Goal: Check status: Check status

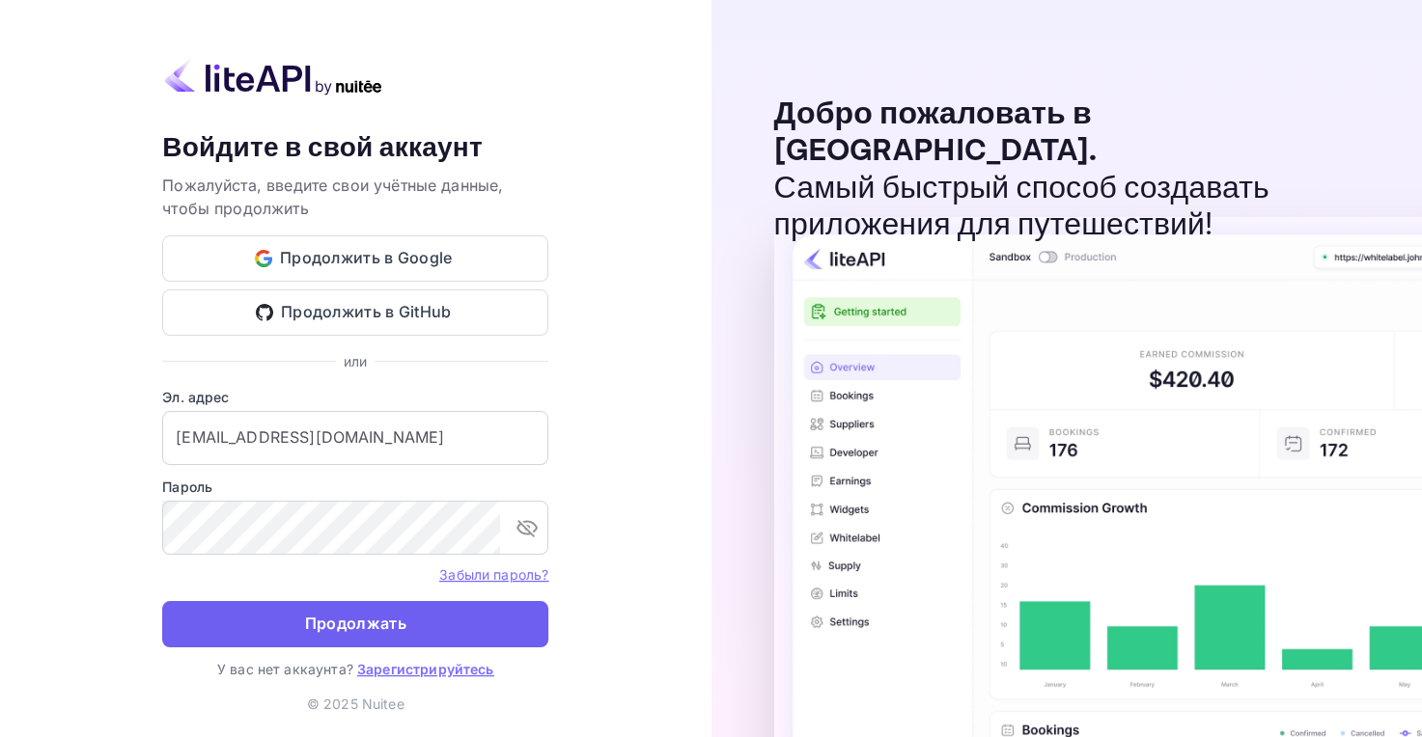
click at [401, 624] on ya-tr-span "Продолжать" at bounding box center [355, 624] width 101 height 26
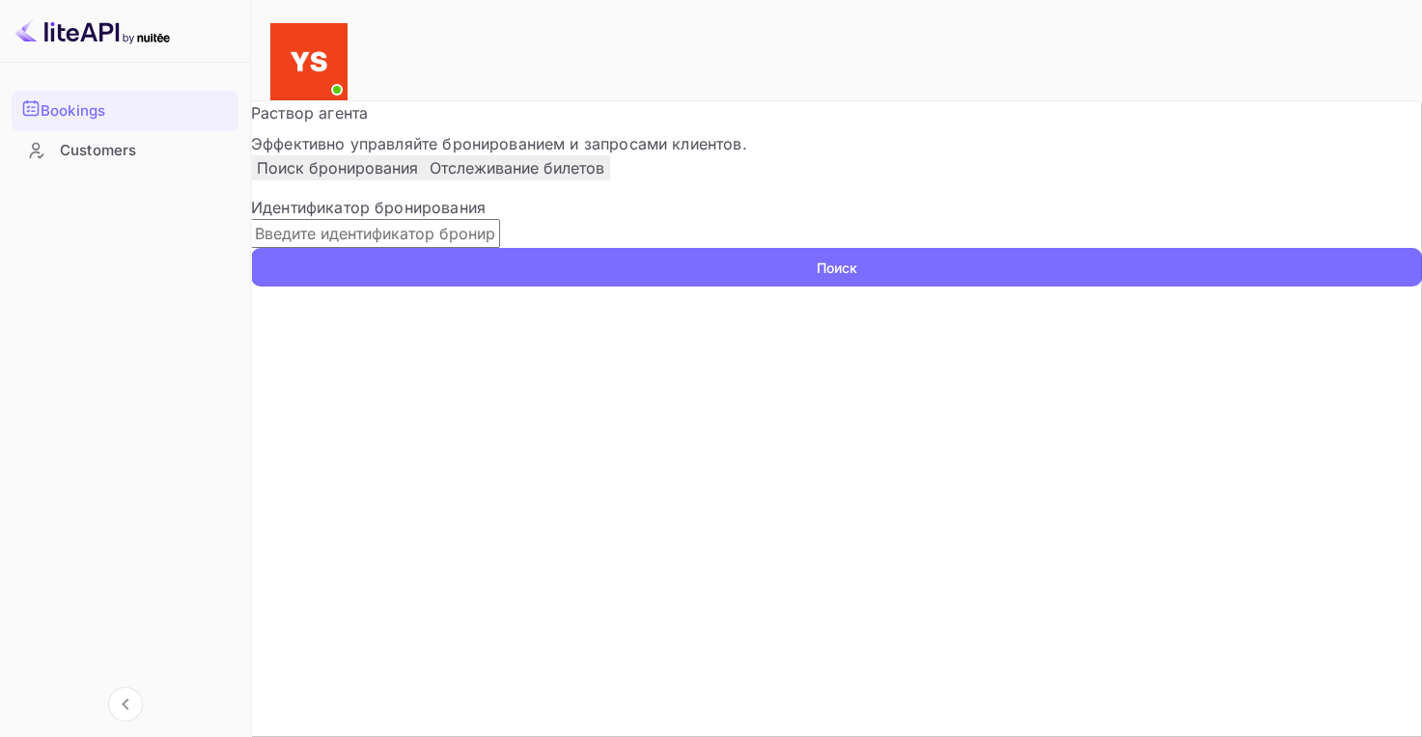
click at [414, 248] on input "text" at bounding box center [375, 233] width 249 height 29
paste input "9565911"
type input "9565911"
click at [371, 287] on button "Поиск" at bounding box center [836, 267] width 1171 height 39
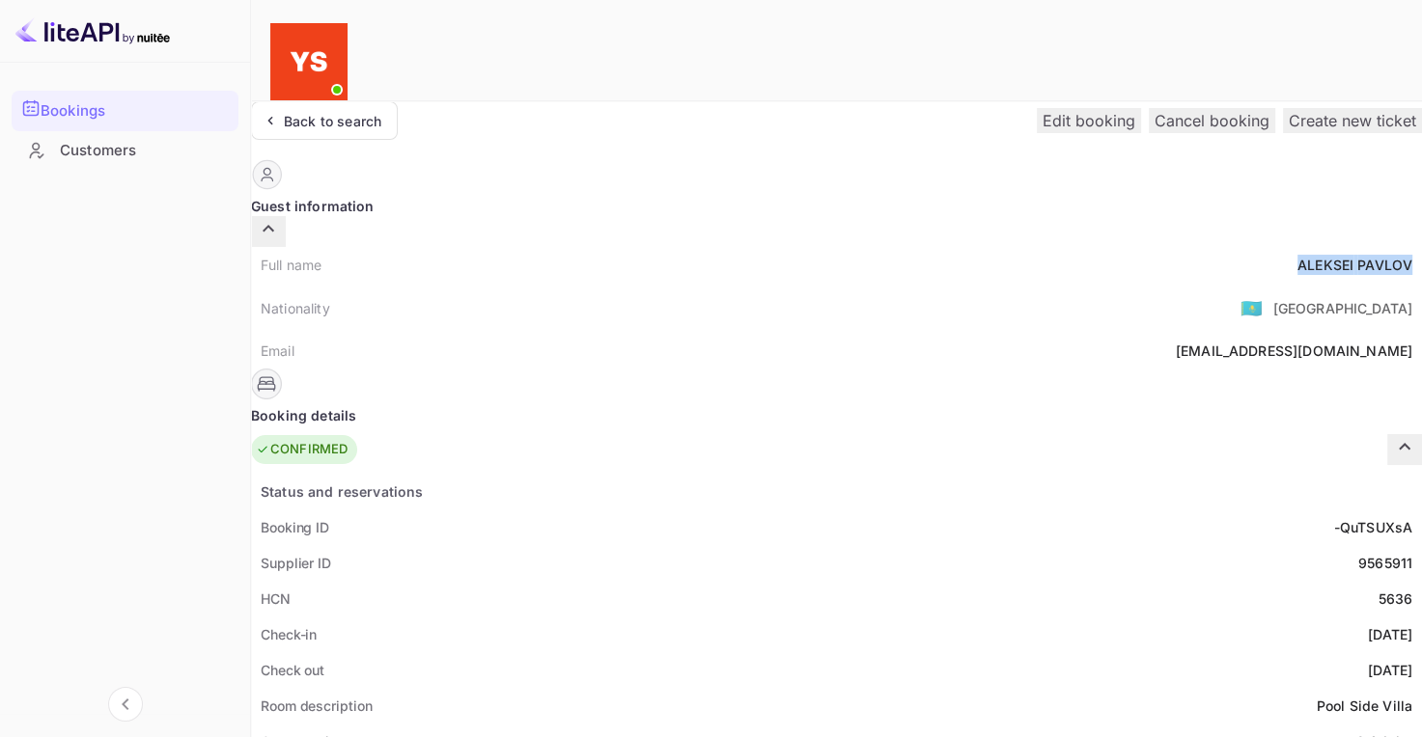
drag, startPoint x: 688, startPoint y: 228, endPoint x: 809, endPoint y: 221, distance: 120.8
click at [809, 247] on div "Full name [PERSON_NAME]" at bounding box center [836, 265] width 1171 height 36
copy div "[PERSON_NAME]"
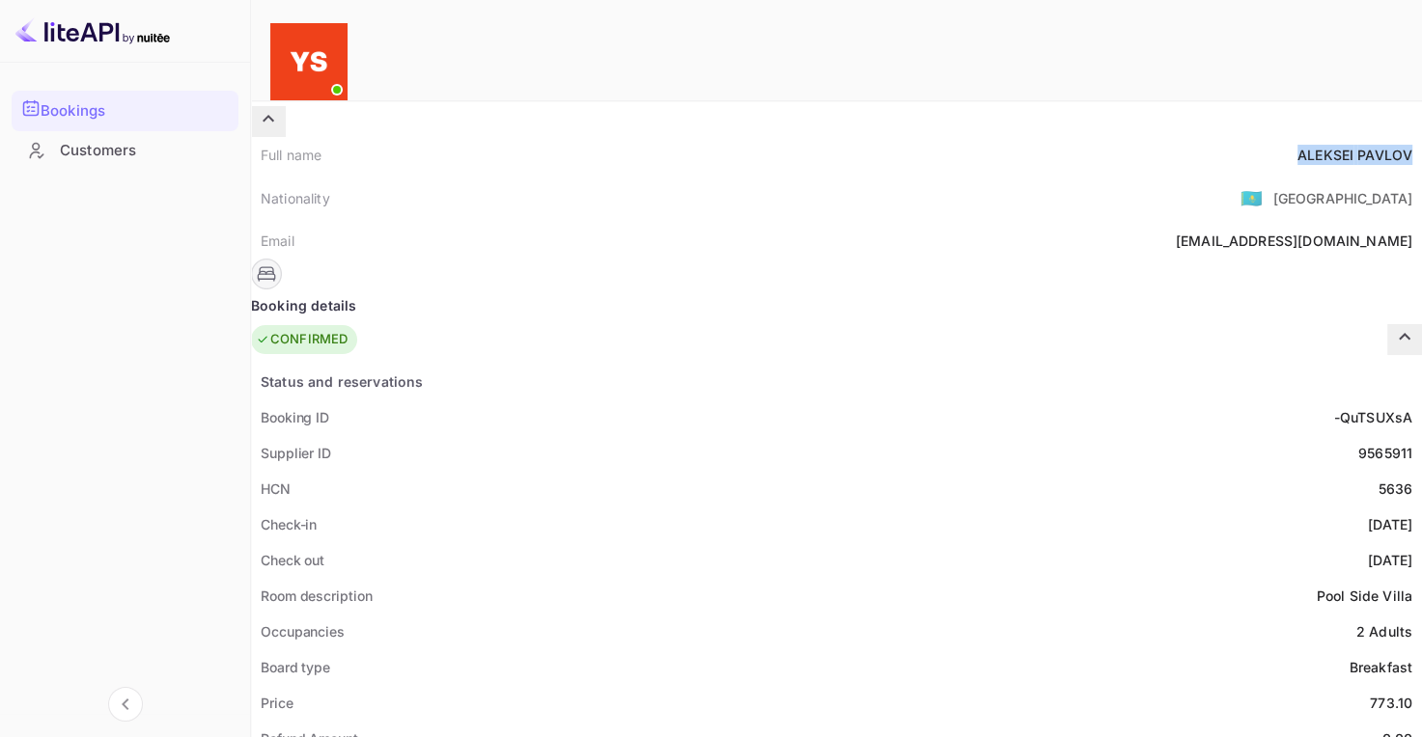
scroll to position [193, 0]
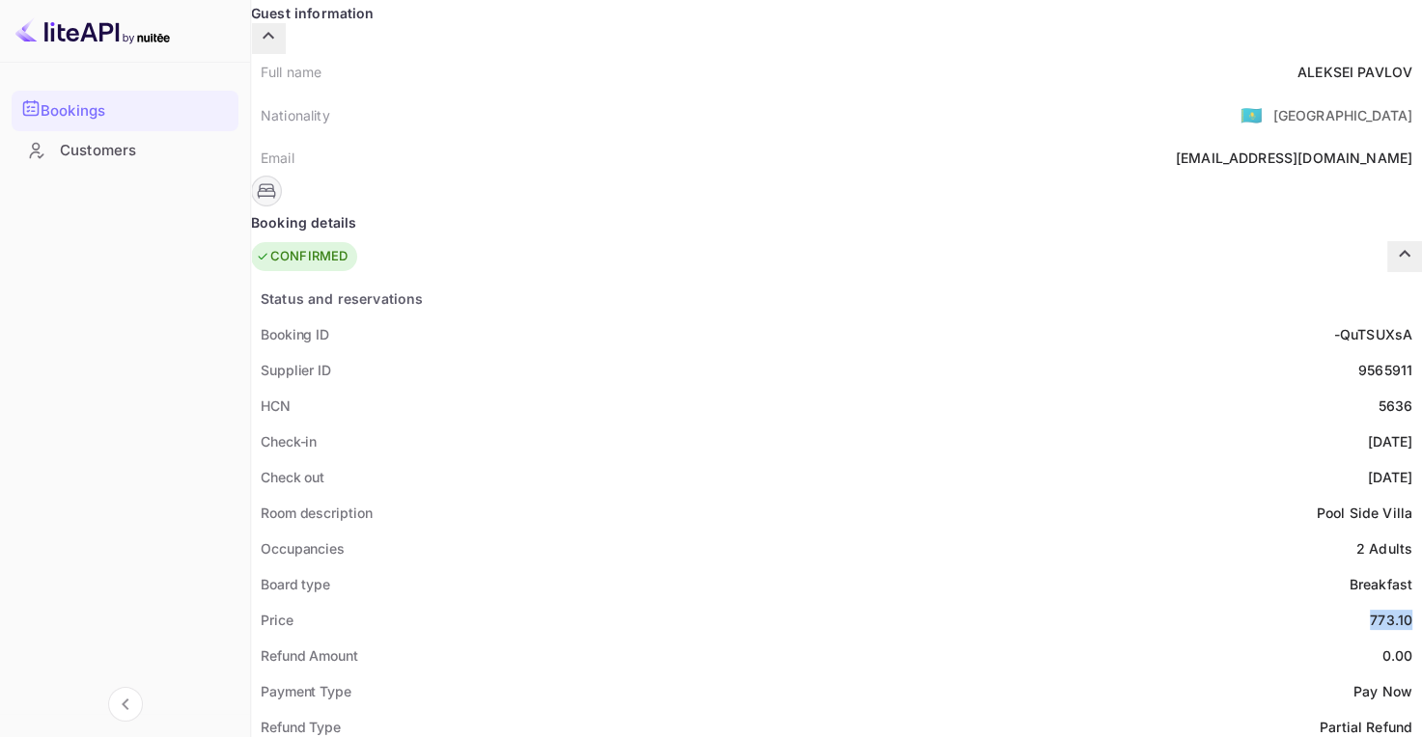
drag, startPoint x: 766, startPoint y: 568, endPoint x: 807, endPoint y: 568, distance: 40.5
click at [810, 602] on div "Price 773.10" at bounding box center [836, 620] width 1171 height 36
copy div "773.10"
drag, startPoint x: 769, startPoint y: 703, endPoint x: 805, endPoint y: 711, distance: 36.8
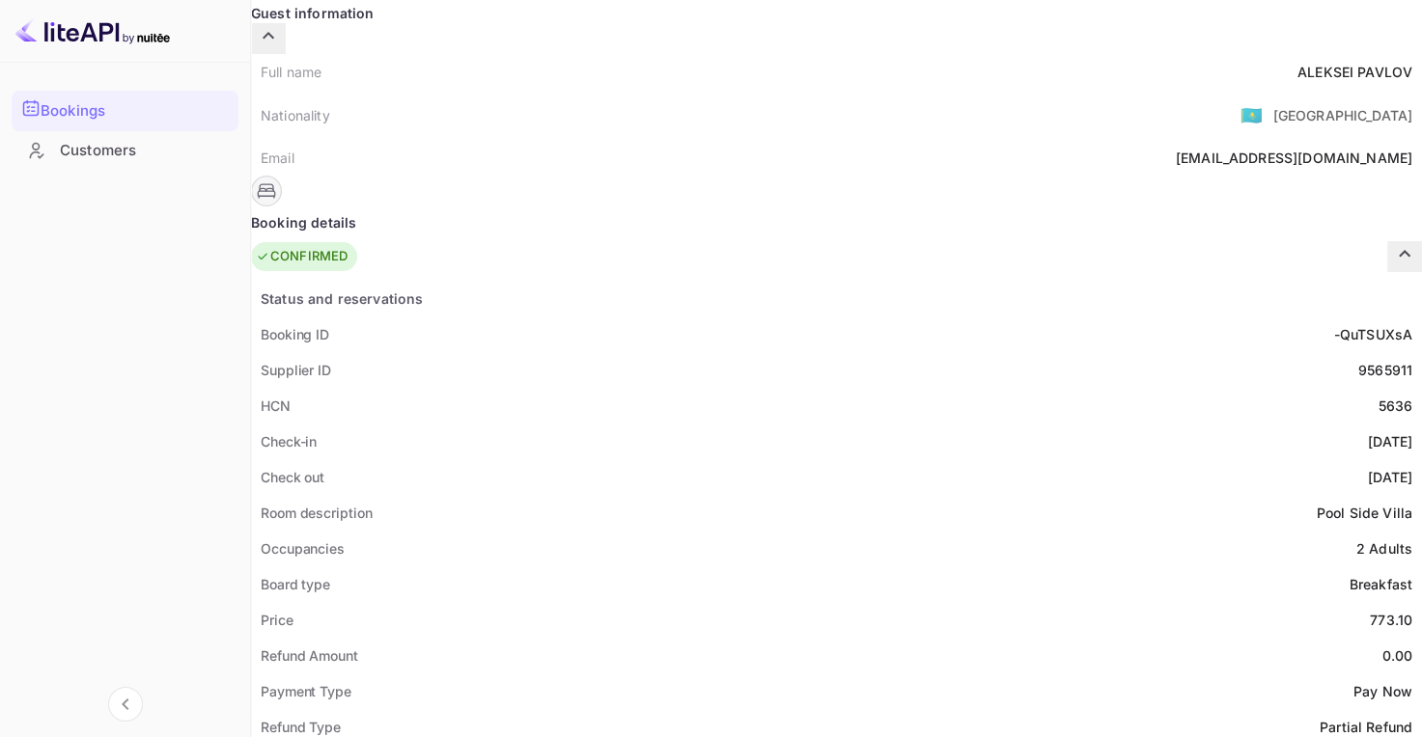
copy ya-tr-span "USD"
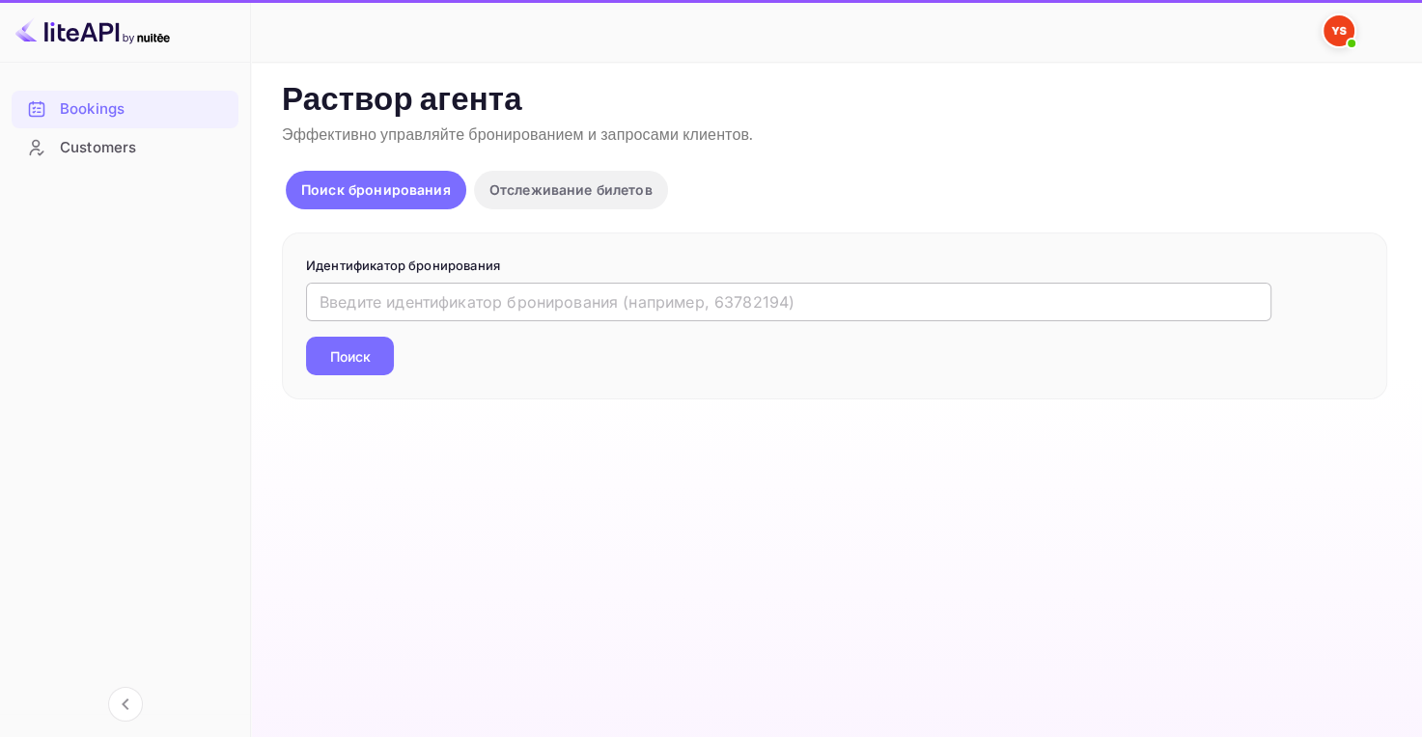
click at [658, 303] on input "text" at bounding box center [788, 302] width 965 height 39
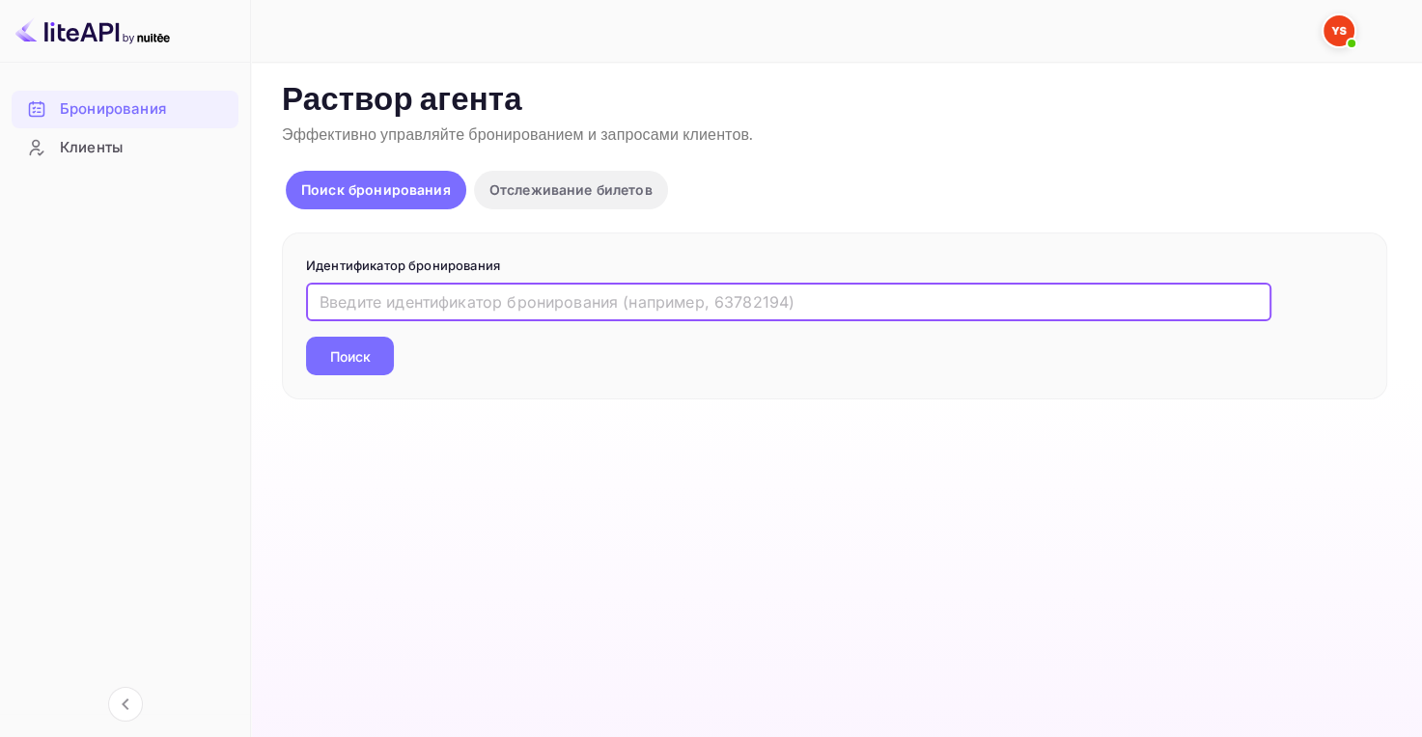
paste input "9577022"
type input "9577022"
click at [321, 347] on button "Поиск" at bounding box center [350, 356] width 88 height 39
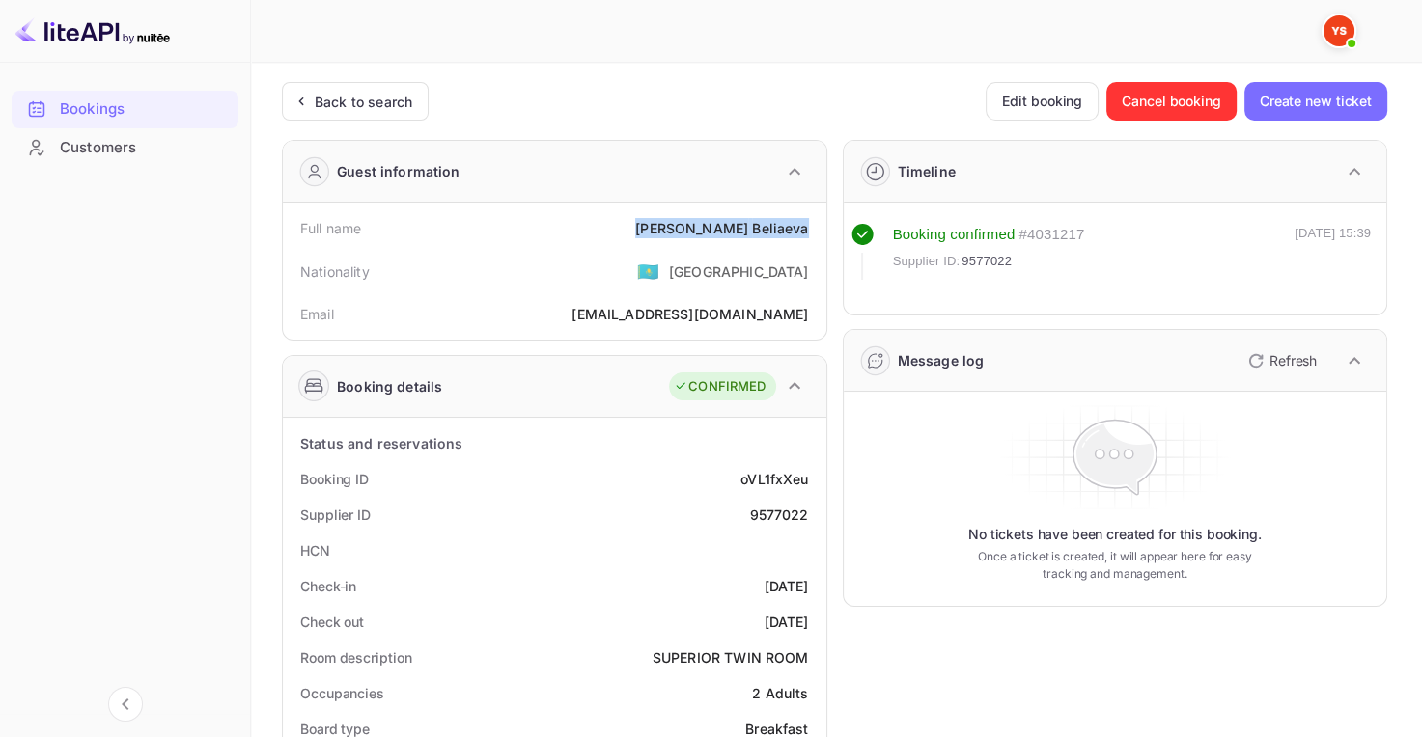
drag, startPoint x: 695, startPoint y: 227, endPoint x: 807, endPoint y: 235, distance: 112.2
click at [807, 235] on div "Svetlana Beliaeva" at bounding box center [721, 228] width 173 height 20
copy div "Svetlana Beliaeva"
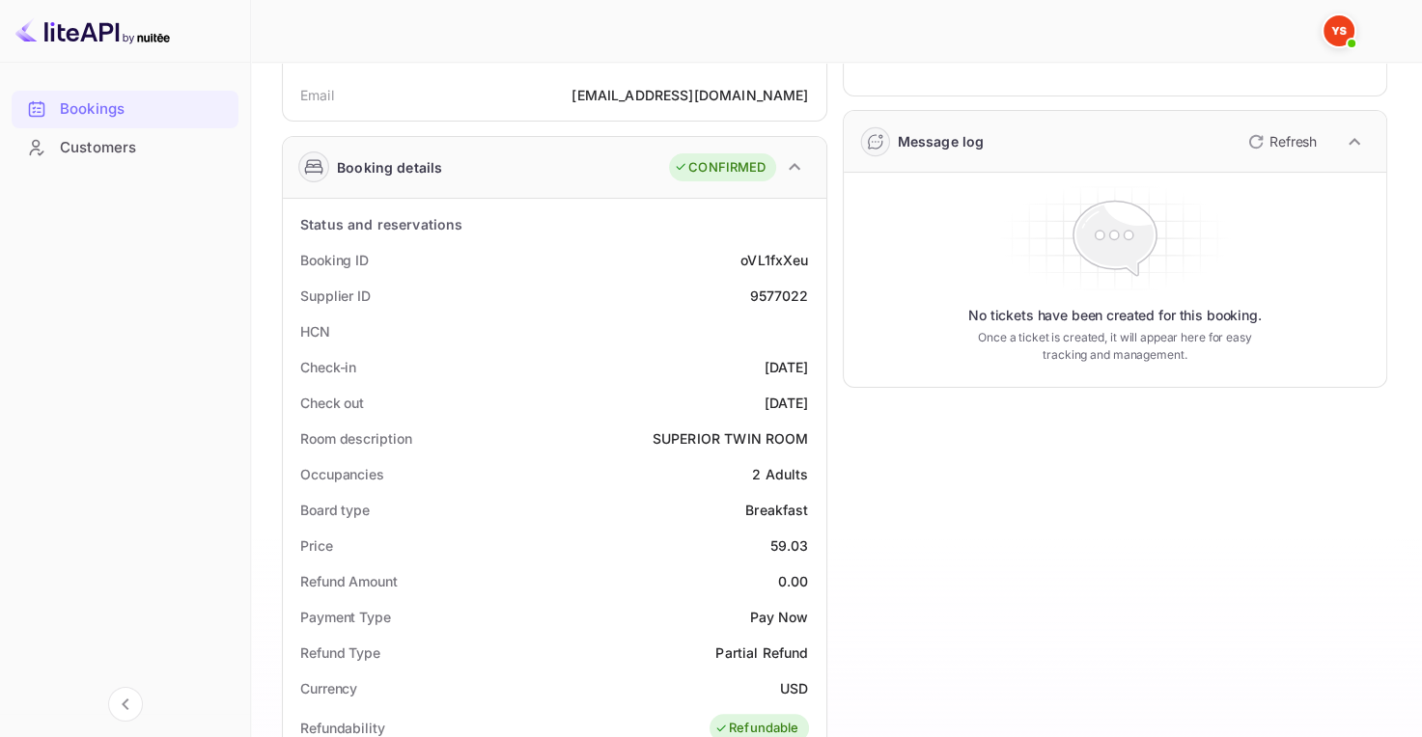
scroll to position [290, 0]
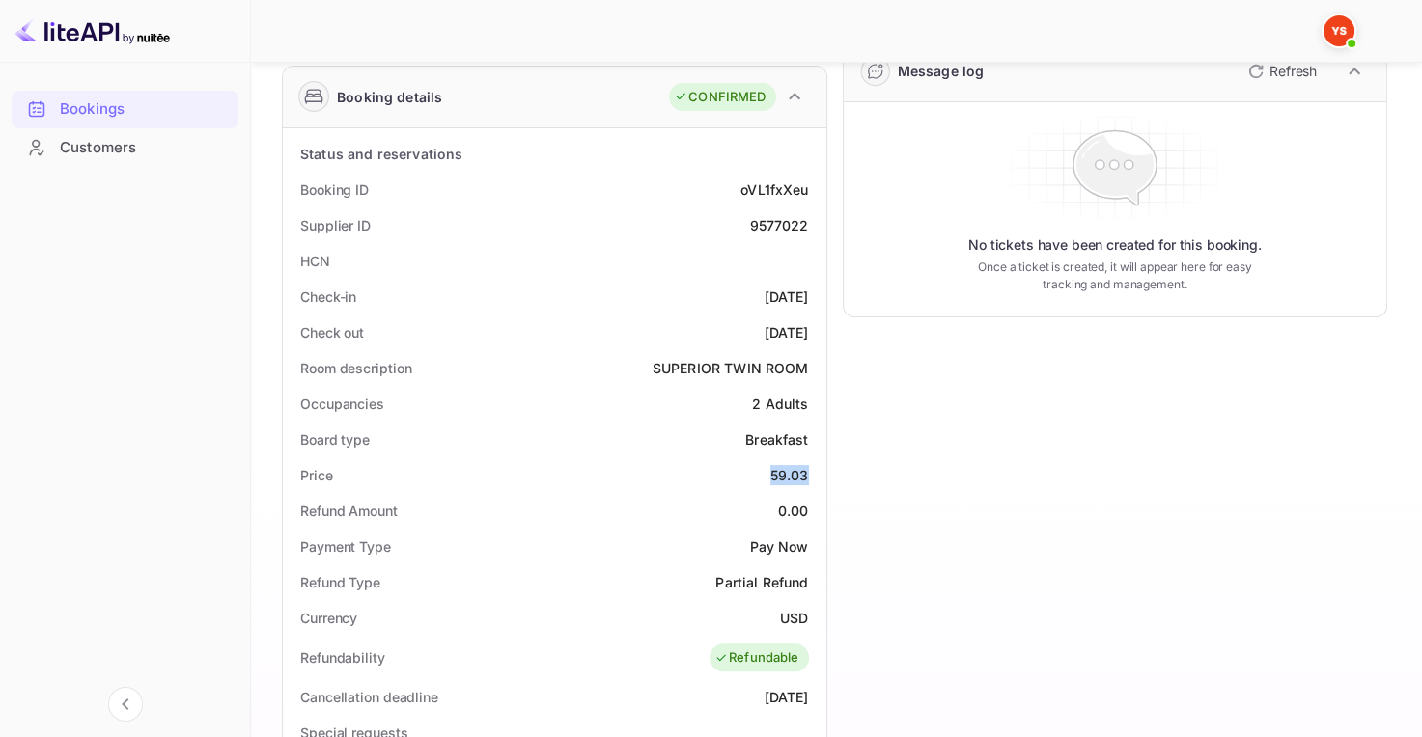
drag, startPoint x: 770, startPoint y: 471, endPoint x: 807, endPoint y: 467, distance: 36.9
click at [806, 466] on div "59.03" at bounding box center [789, 475] width 39 height 20
copy div "59.03"
drag, startPoint x: 767, startPoint y: 618, endPoint x: 815, endPoint y: 610, distance: 47.9
click at [815, 610] on div "Currency USD" at bounding box center [555, 618] width 528 height 36
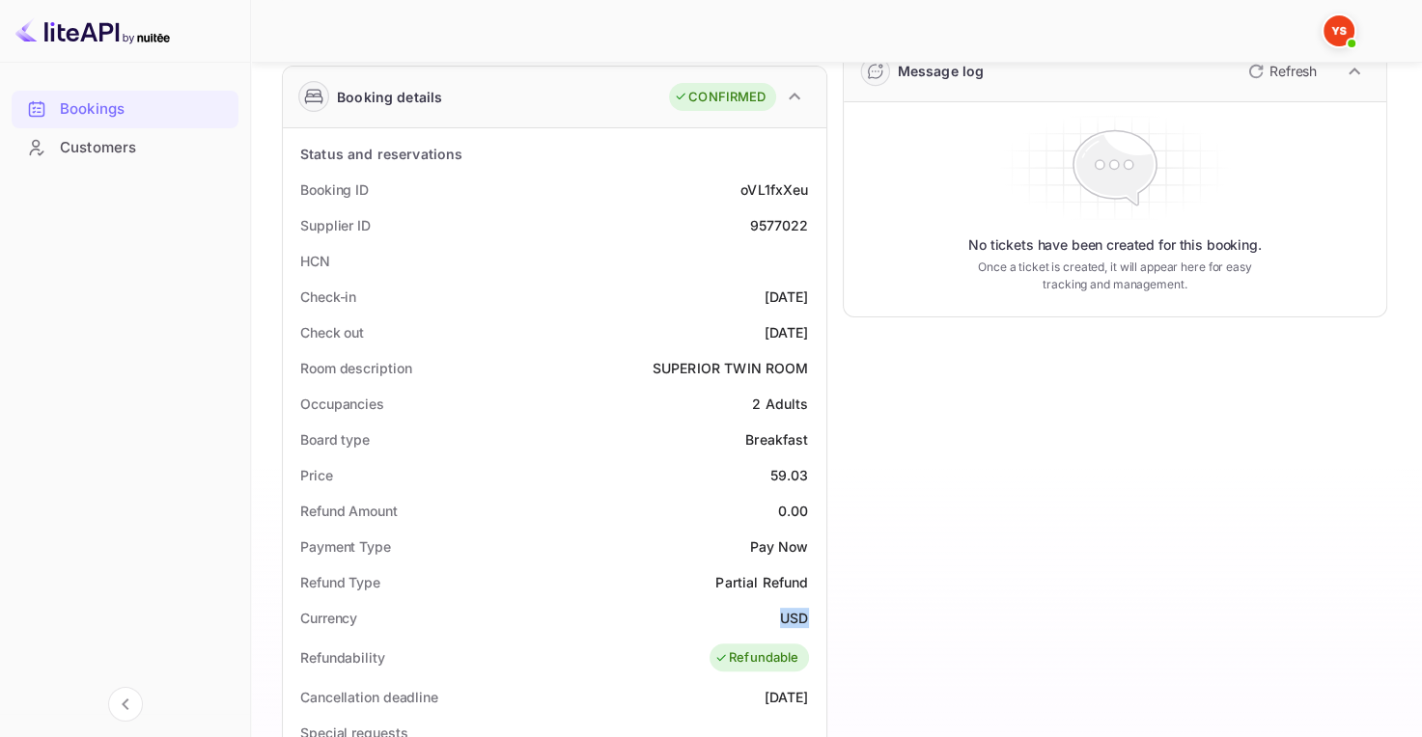
copy ya-tr-span "USD"
